Goal: Use online tool/utility: Utilize a website feature to perform a specific function

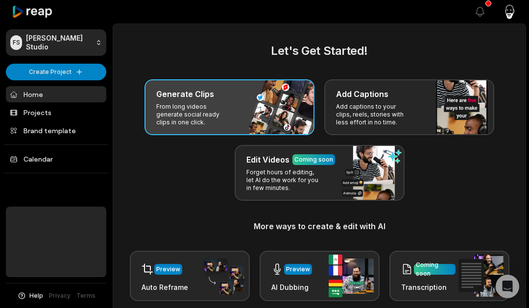
click at [174, 104] on p "From long videos generate social ready clips in one click." at bounding box center [194, 115] width 76 height 24
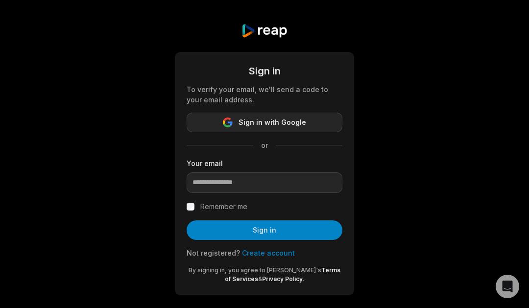
click at [217, 118] on button "Sign in with Google" at bounding box center [265, 123] width 156 height 20
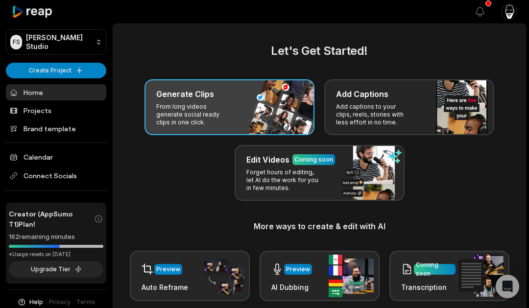
click at [183, 114] on p "From long videos generate social ready clips in one click." at bounding box center [194, 115] width 76 height 24
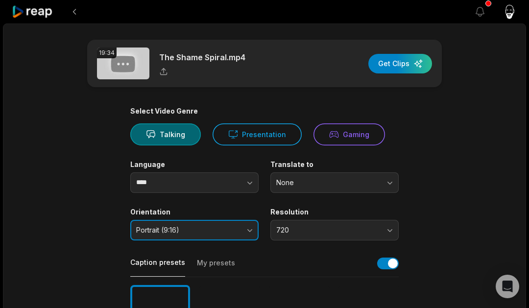
click at [248, 231] on button "Portrait (9:16)" at bounding box center [194, 230] width 128 height 21
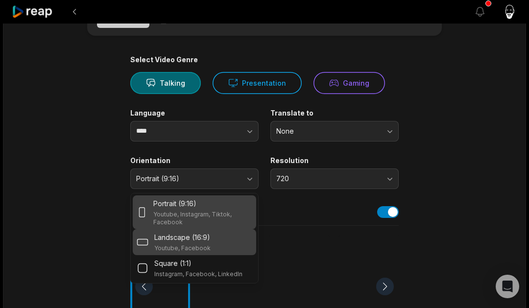
scroll to position [53, 0]
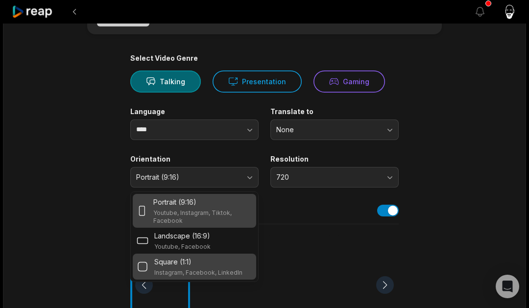
click at [203, 261] on div "Square (1:1)" at bounding box center [198, 262] width 88 height 10
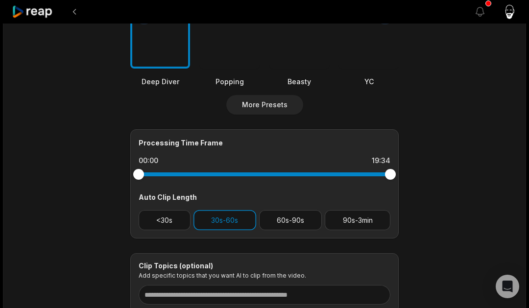
scroll to position [330, 0]
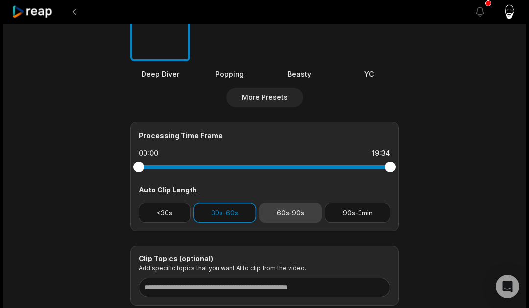
click at [288, 216] on button "60s-90s" at bounding box center [290, 213] width 63 height 20
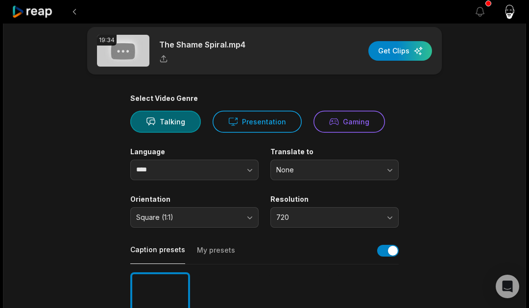
scroll to position [0, 0]
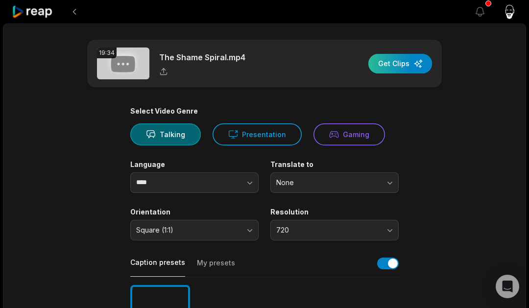
click at [393, 64] on div "button" at bounding box center [401, 64] width 64 height 20
